Goal: Task Accomplishment & Management: Manage account settings

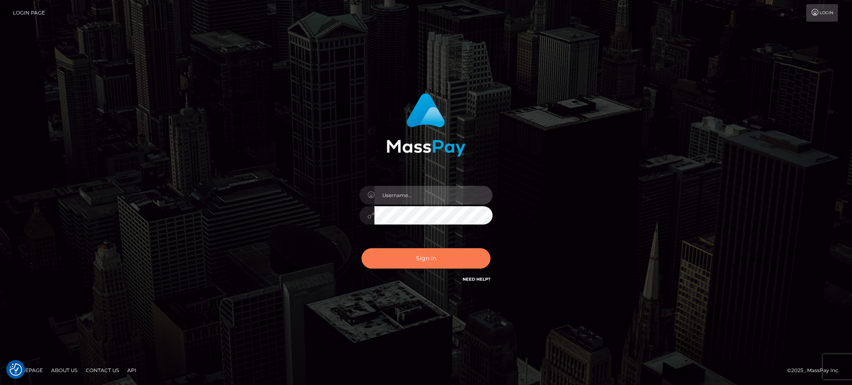
type input "Arjhon.megabonanza"
click at [421, 264] on button "Sign in" at bounding box center [425, 258] width 129 height 20
type input "Arjhon.megabonanza"
click at [437, 262] on button "Sign in" at bounding box center [425, 258] width 129 height 20
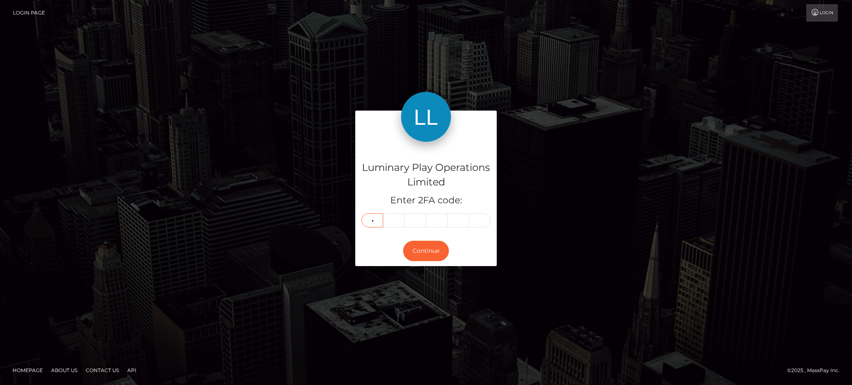
type input "7"
type input "9"
type input "3"
type input "5"
type input "0"
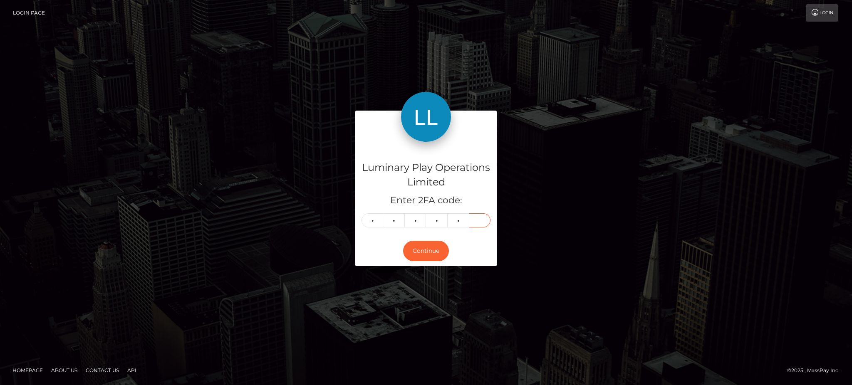
type input "4"
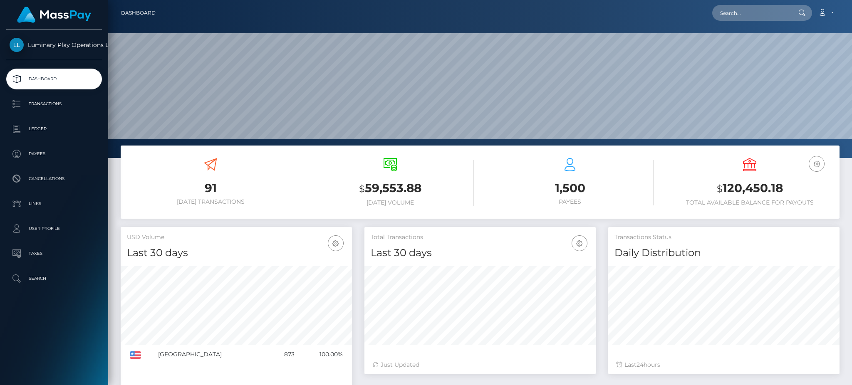
scroll to position [148, 231]
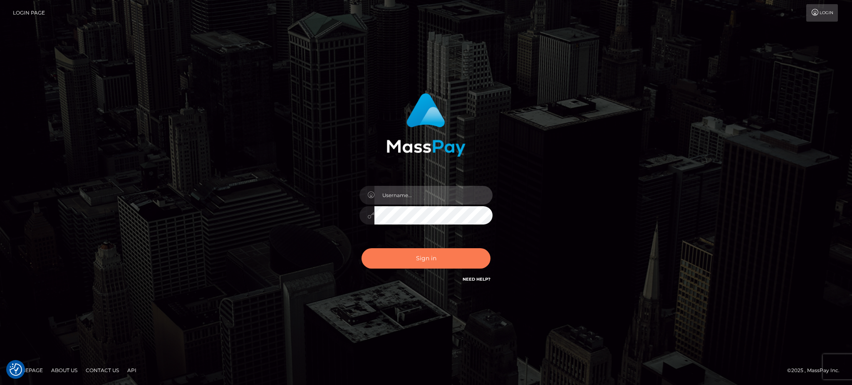
type input "Arjhon.megabonanza"
click at [442, 257] on button "Sign in" at bounding box center [425, 258] width 129 height 20
